Goal: Book appointment/travel/reservation

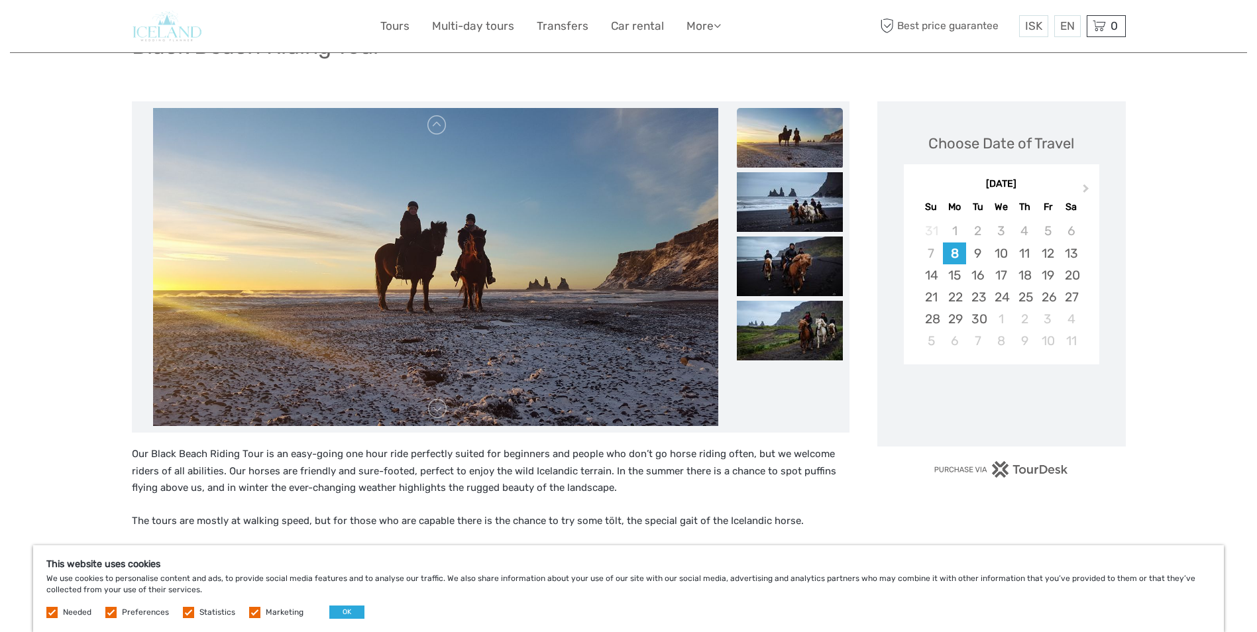
scroll to position [119, 0]
click at [779, 205] on img at bounding box center [790, 202] width 106 height 60
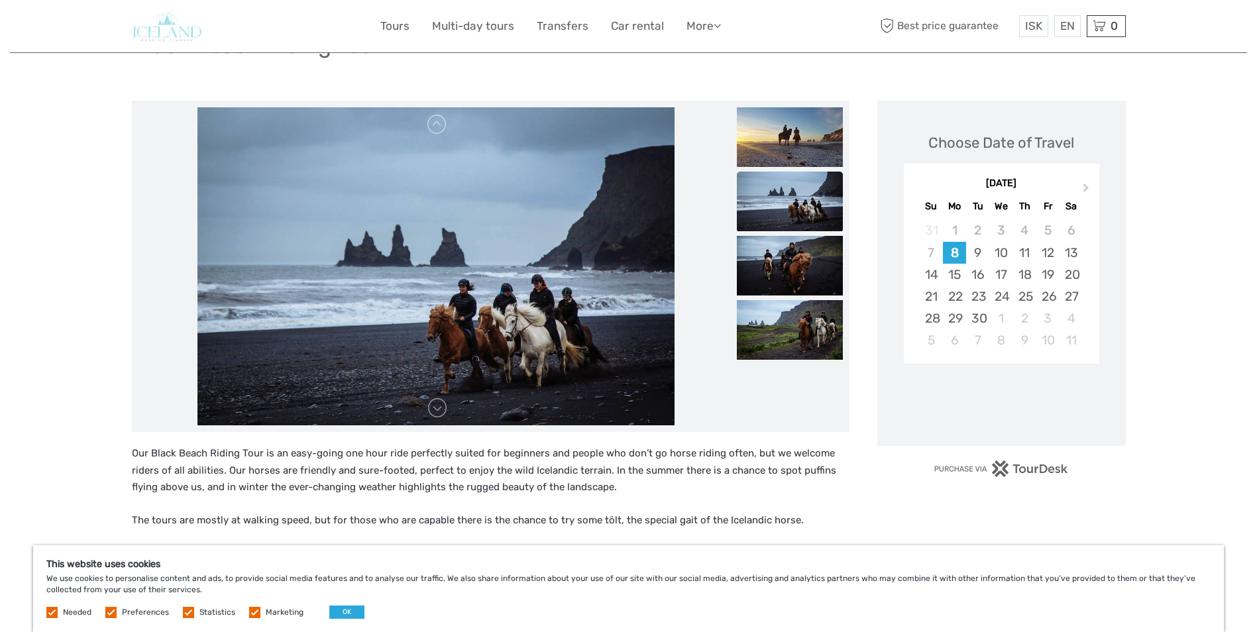
click at [783, 235] on ul at bounding box center [790, 236] width 106 height 258
click at [792, 298] on ul at bounding box center [790, 236] width 106 height 258
click at [1086, 188] on span "Next Month" at bounding box center [1086, 190] width 0 height 19
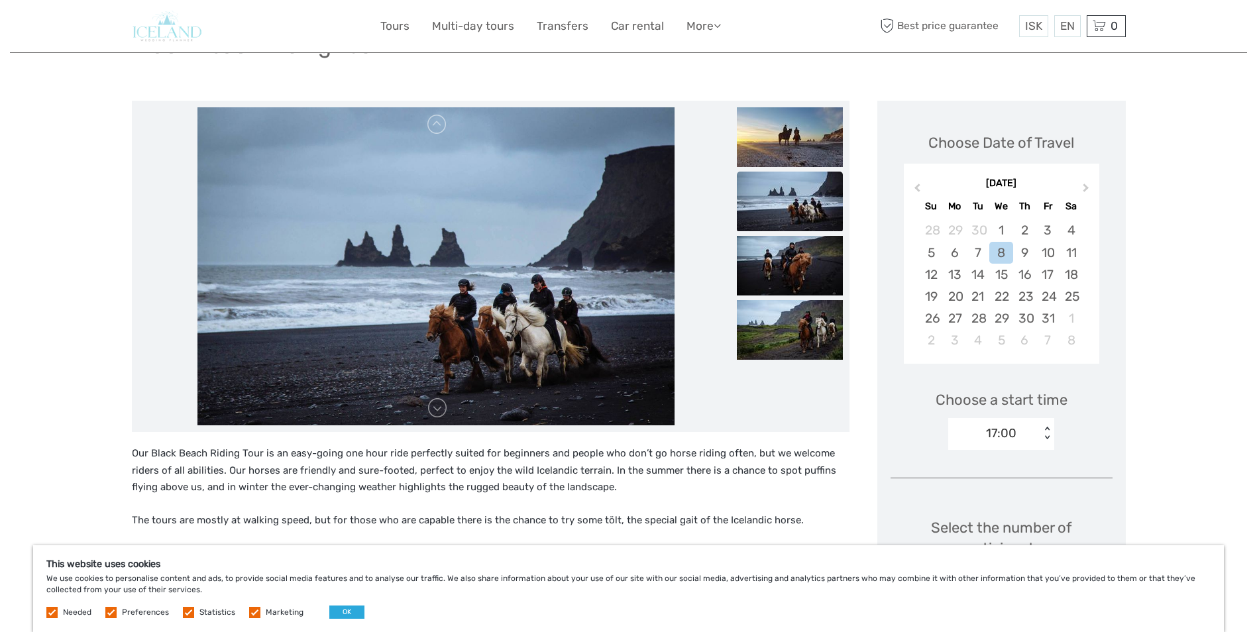
click at [1086, 188] on span "Next Month" at bounding box center [1086, 190] width 0 height 19
click at [985, 274] on div "11" at bounding box center [977, 275] width 23 height 22
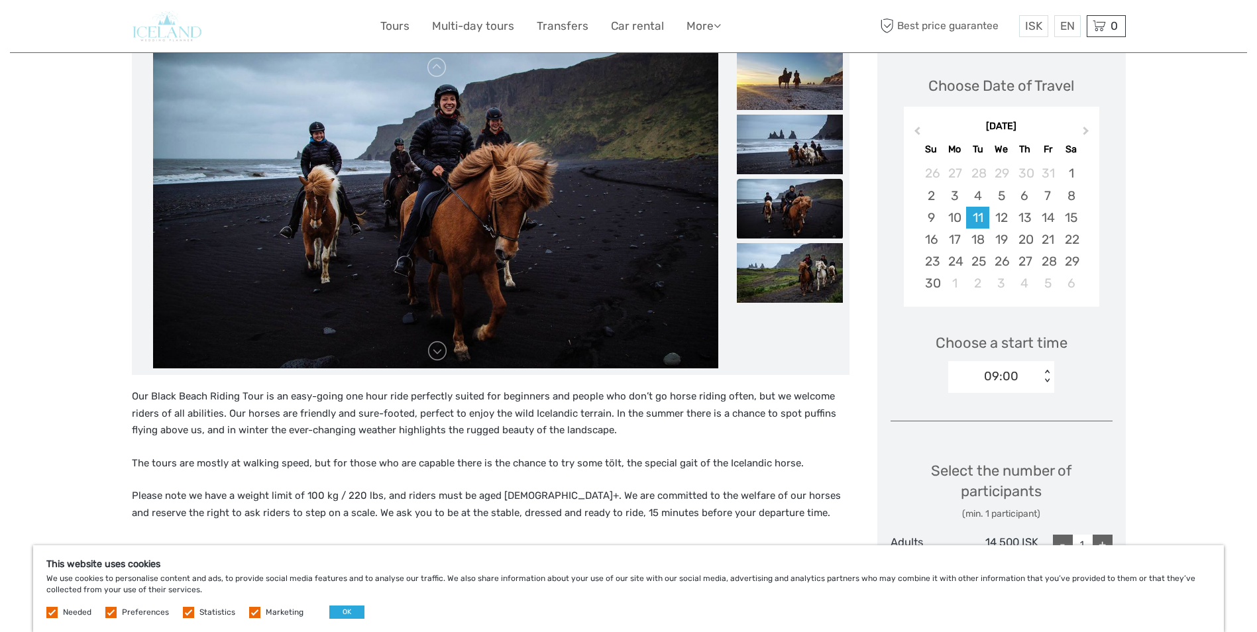
scroll to position [0, 0]
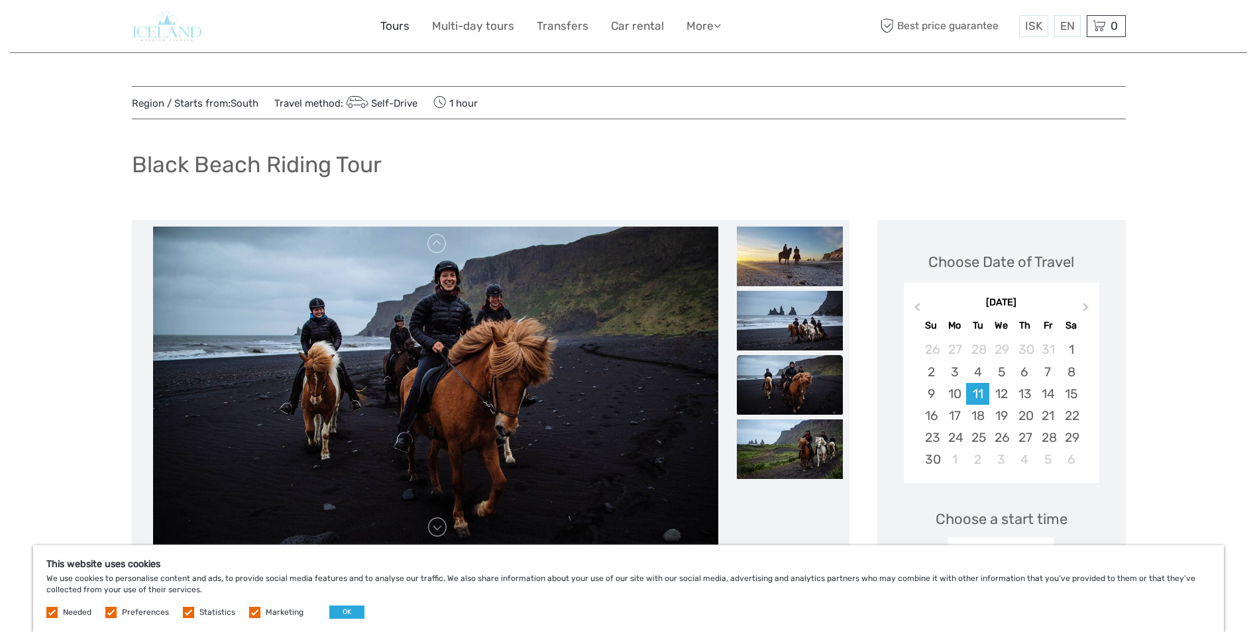
click at [395, 27] on link "Tours" at bounding box center [394, 26] width 29 height 19
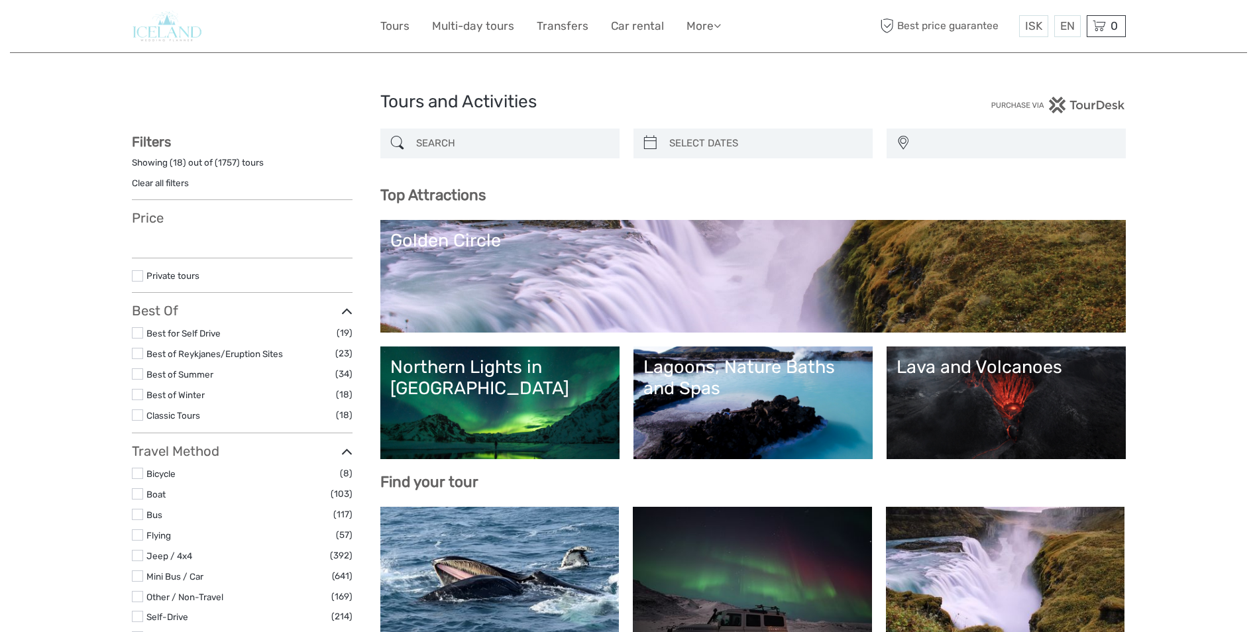
select select
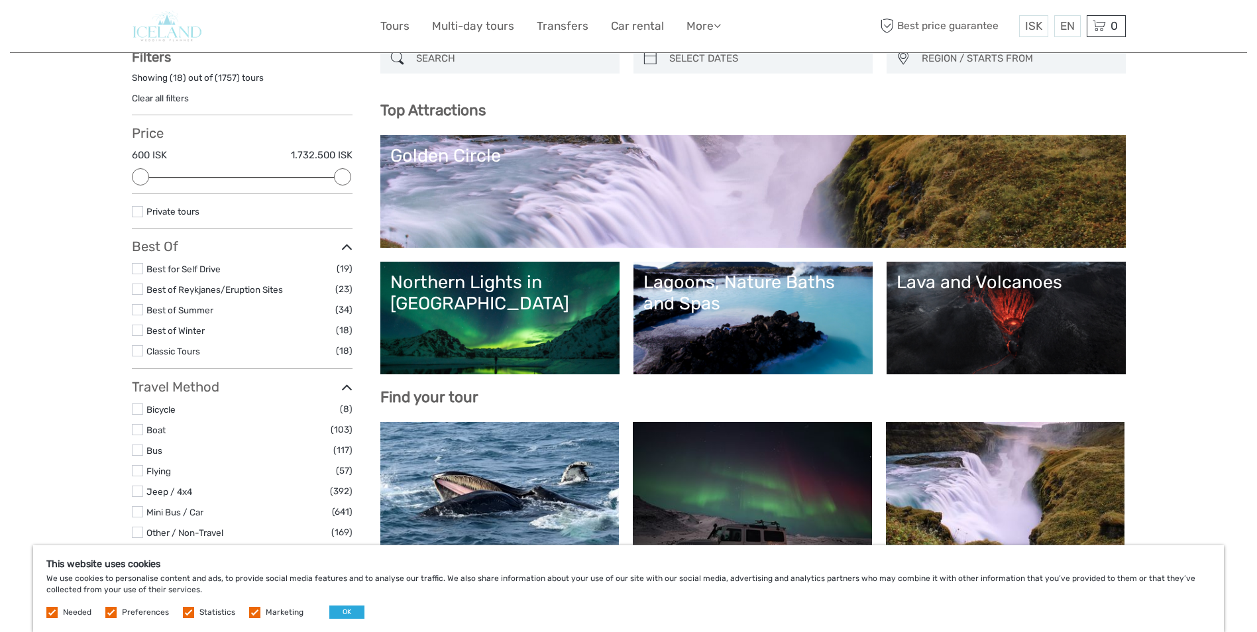
scroll to position [303, 0]
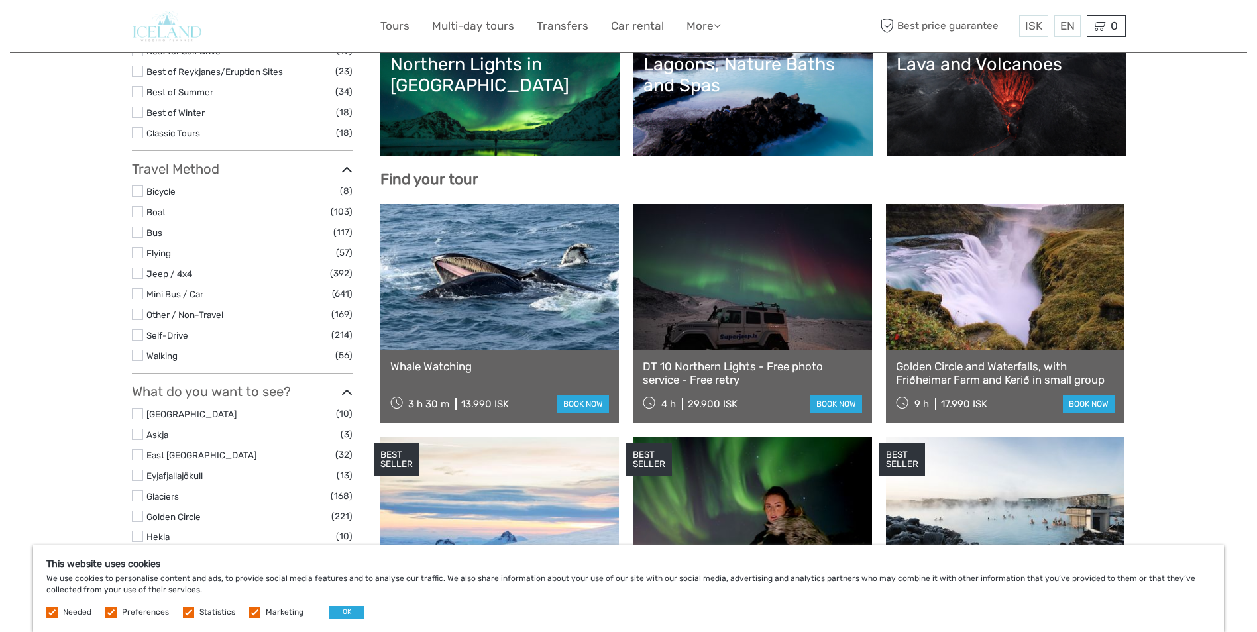
click at [998, 109] on link "Lava and Volcanoes" at bounding box center [1006, 100] width 219 height 93
